Goal: Task Accomplishment & Management: Manage account settings

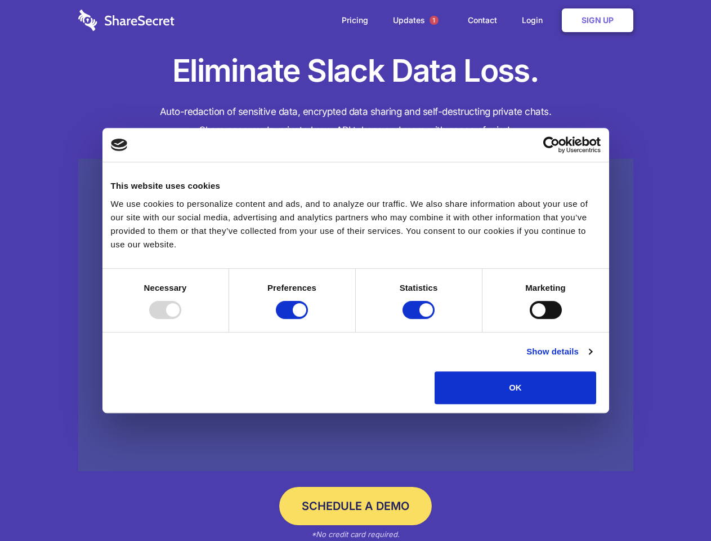
click at [181, 319] on div at bounding box center [165, 310] width 32 height 18
click at [308, 319] on input "Preferences" at bounding box center [292, 310] width 32 height 18
checkbox input "false"
click at [420, 319] on input "Statistics" at bounding box center [419, 310] width 32 height 18
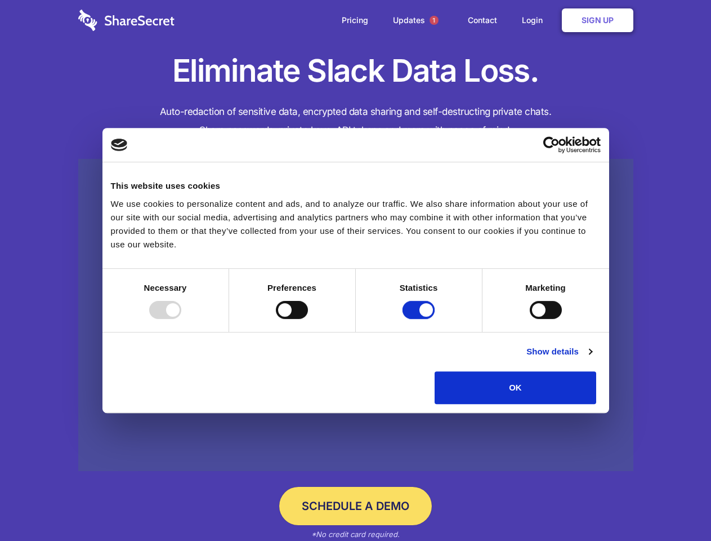
checkbox input "false"
click at [530, 319] on input "Marketing" at bounding box center [546, 310] width 32 height 18
checkbox input "true"
click at [592, 358] on link "Show details" at bounding box center [559, 352] width 65 height 14
